Goal: Task Accomplishment & Management: Complete application form

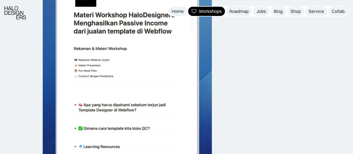
scroll to position [1227, 0]
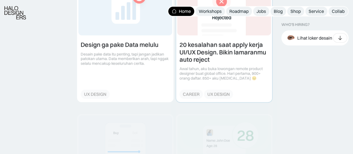
scroll to position [669, 0]
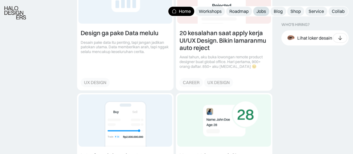
click at [268, 11] on link "Jobs" at bounding box center [261, 11] width 16 height 9
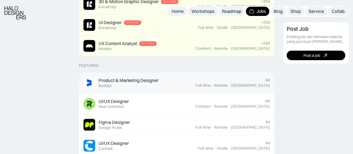
scroll to position [167, 0]
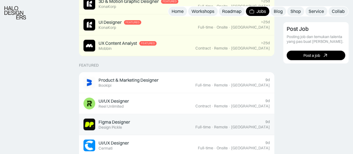
click at [194, 114] on link "Figma Designer Featured Design Pickle 9d Full-time · Remote · [GEOGRAPHIC_DATA]" at bounding box center [176, 124] width 195 height 21
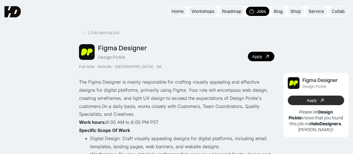
click at [313, 100] on div "Apply" at bounding box center [311, 100] width 10 height 5
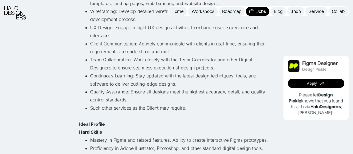
scroll to position [167, 0]
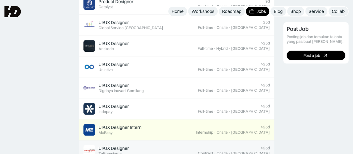
scroll to position [346, 0]
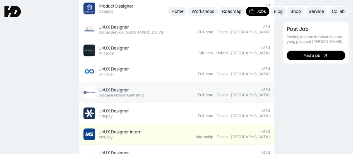
click at [164, 100] on link "UI/UX Designer Featured Digdaya Inovasi Gemilang >25d Full-time · Onsite · [GEO…" at bounding box center [176, 92] width 195 height 21
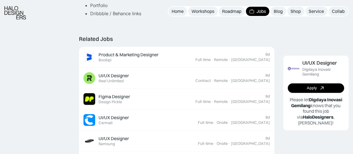
scroll to position [307, 0]
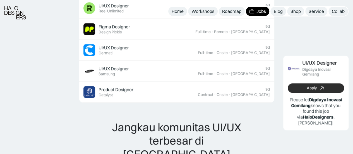
click at [309, 86] on div "Apply" at bounding box center [311, 88] width 10 height 5
